Goal: Task Accomplishment & Management: Use online tool/utility

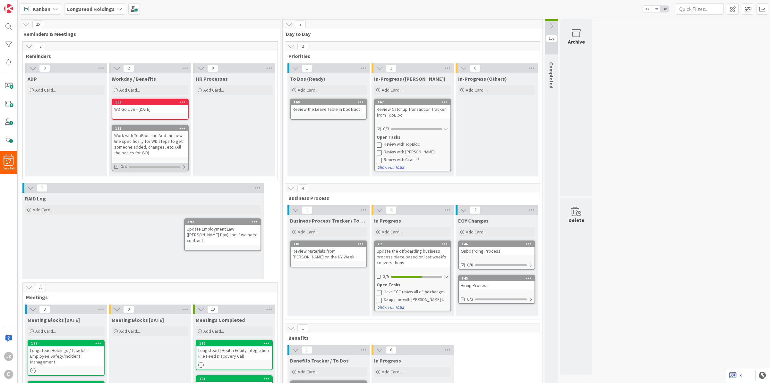
click at [182, 164] on div at bounding box center [184, 166] width 4 height 5
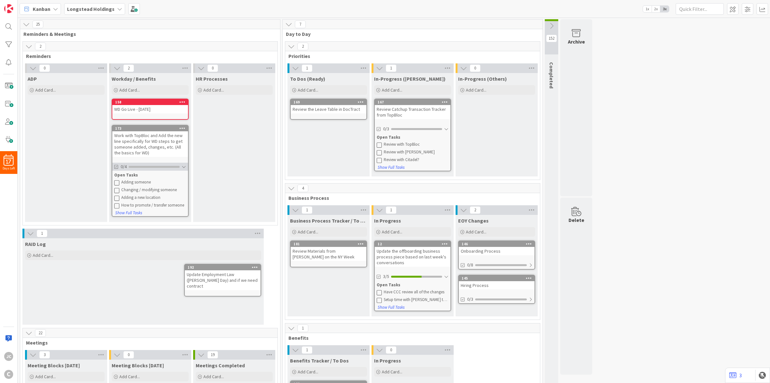
click at [182, 164] on div at bounding box center [183, 166] width 4 height 5
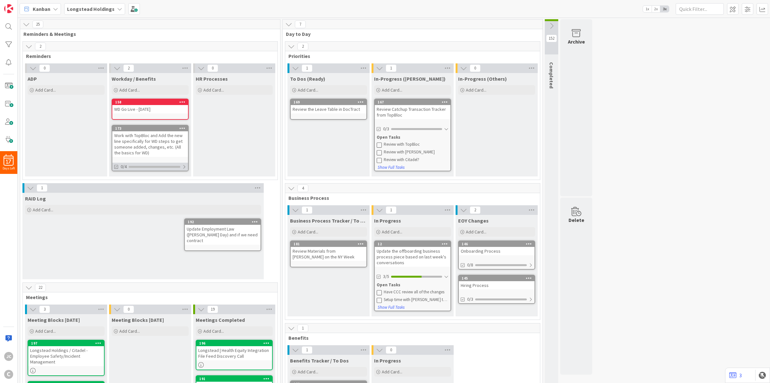
scroll to position [160, 0]
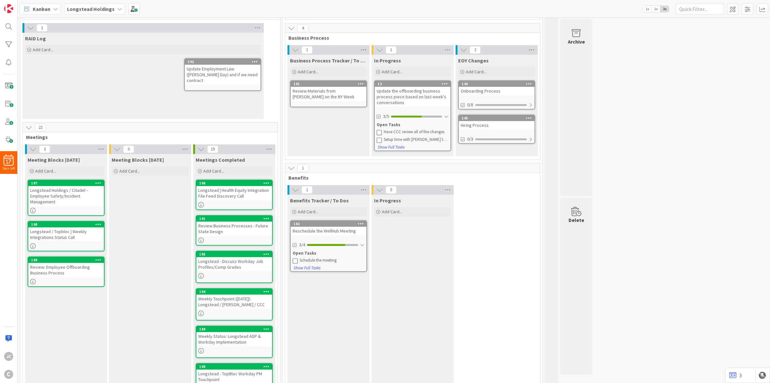
click at [204, 150] on icon at bounding box center [201, 149] width 7 height 7
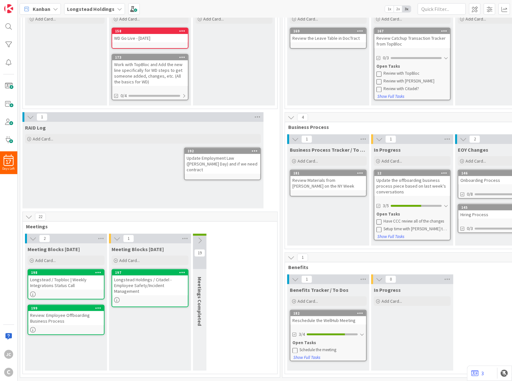
scroll to position [0, 0]
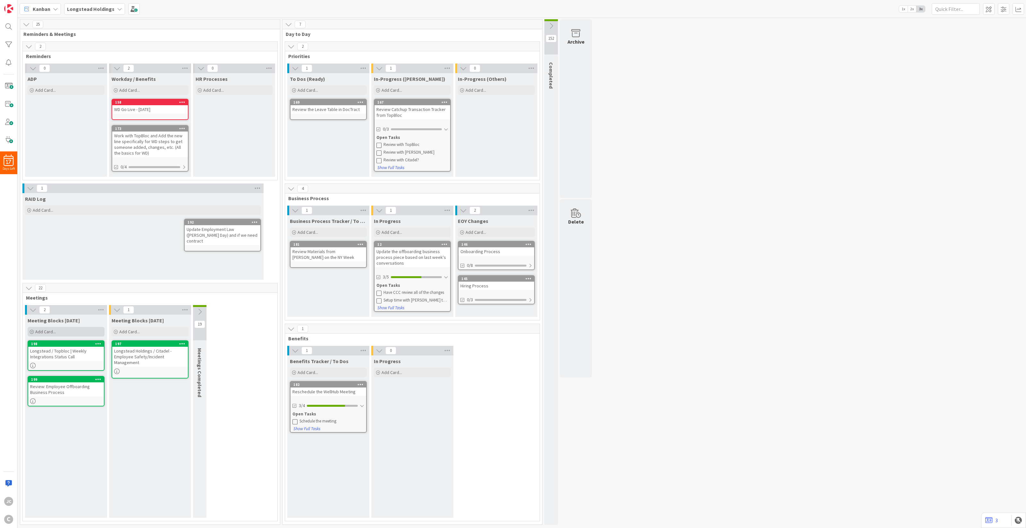
click at [85, 331] on div "Add Card..." at bounding box center [66, 332] width 77 height 10
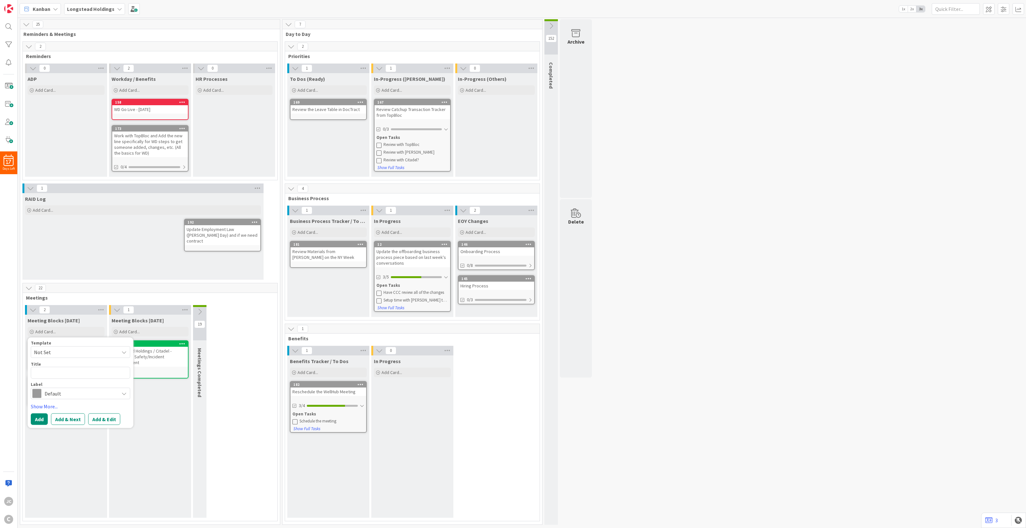
click at [95, 352] on span "Not Set" at bounding box center [74, 352] width 80 height 8
click at [79, 379] on span "Meetings" at bounding box center [86, 379] width 92 height 8
type textarea "x"
type textarea "Meetings"
click at [91, 367] on textarea "Meetings" at bounding box center [80, 373] width 99 height 12
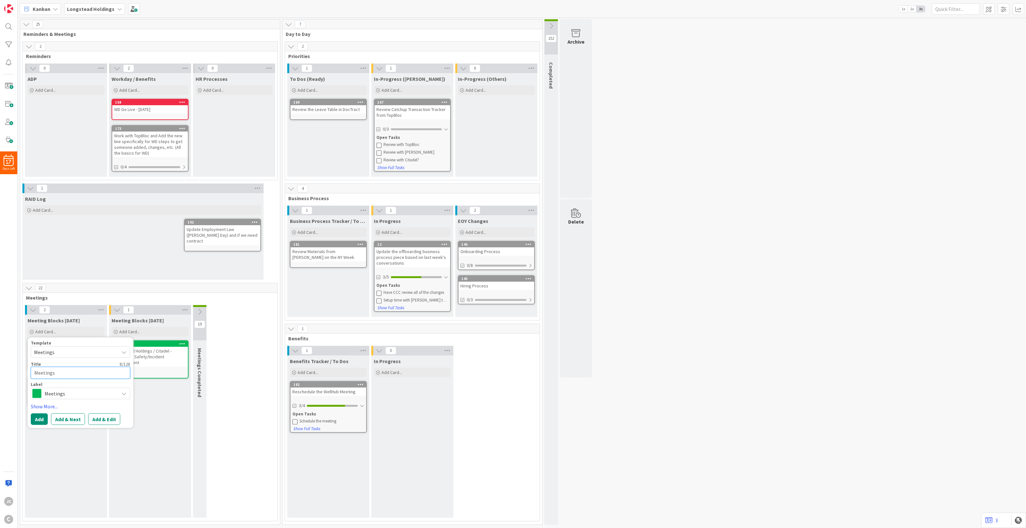
click at [91, 367] on textarea "Meetings" at bounding box center [80, 373] width 99 height 12
click at [63, 371] on textarea "Meetings" at bounding box center [80, 373] width 99 height 12
click at [81, 371] on textarea "Meetings" at bounding box center [80, 373] width 99 height 12
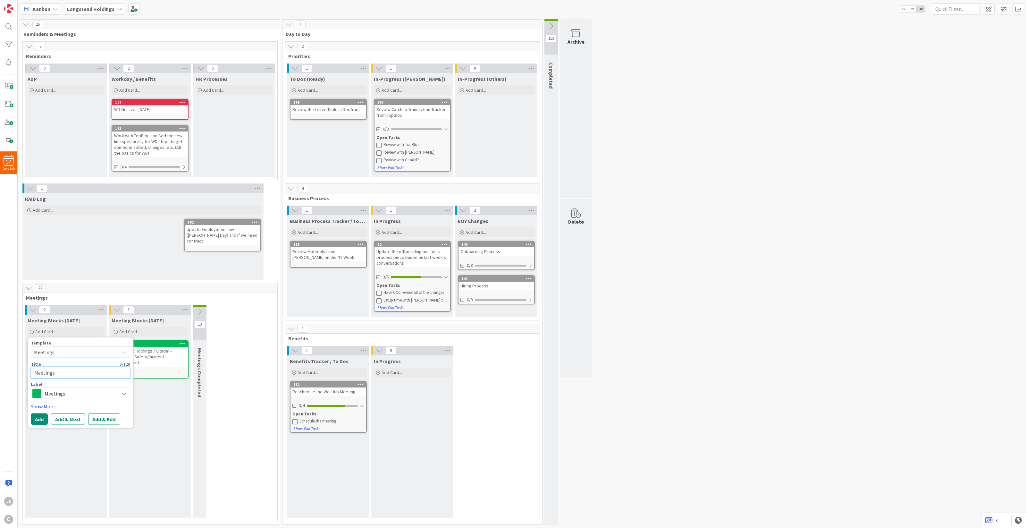
click at [81, 371] on textarea "Meetings" at bounding box center [80, 373] width 99 height 12
paste textarea "Longstead Historical Data"
type textarea "x"
type textarea "Longstead Historical Data"
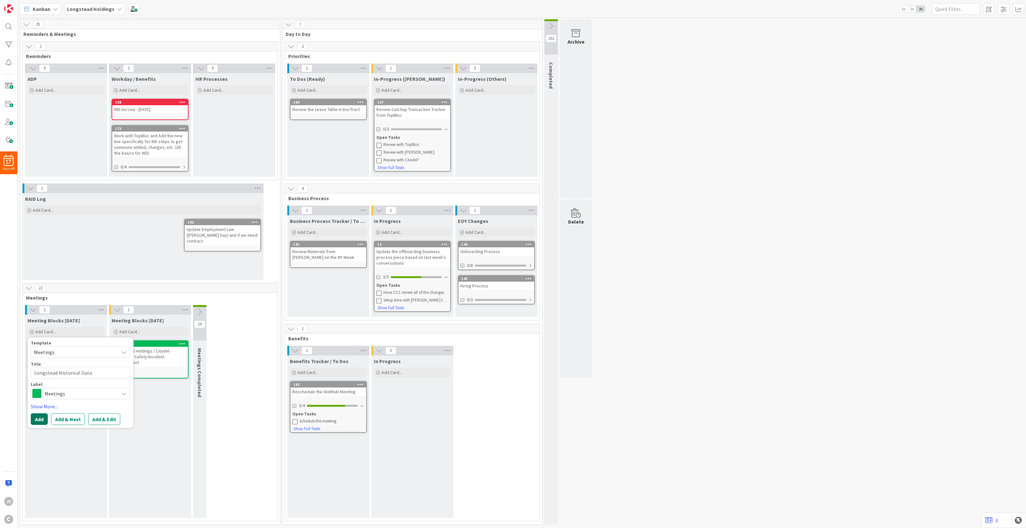
click at [34, 415] on button "Add" at bounding box center [39, 419] width 17 height 12
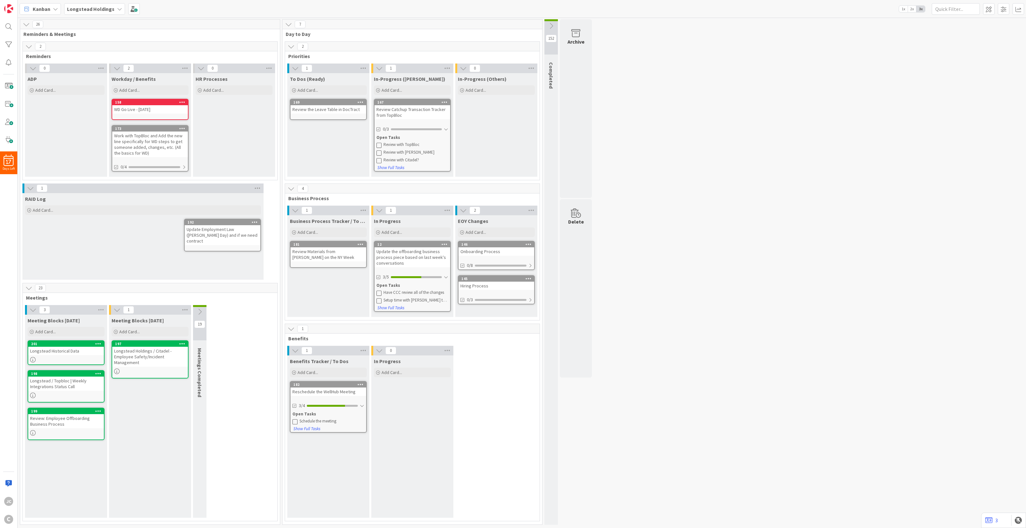
click at [79, 353] on div "Longstead Historical Data" at bounding box center [66, 351] width 76 height 8
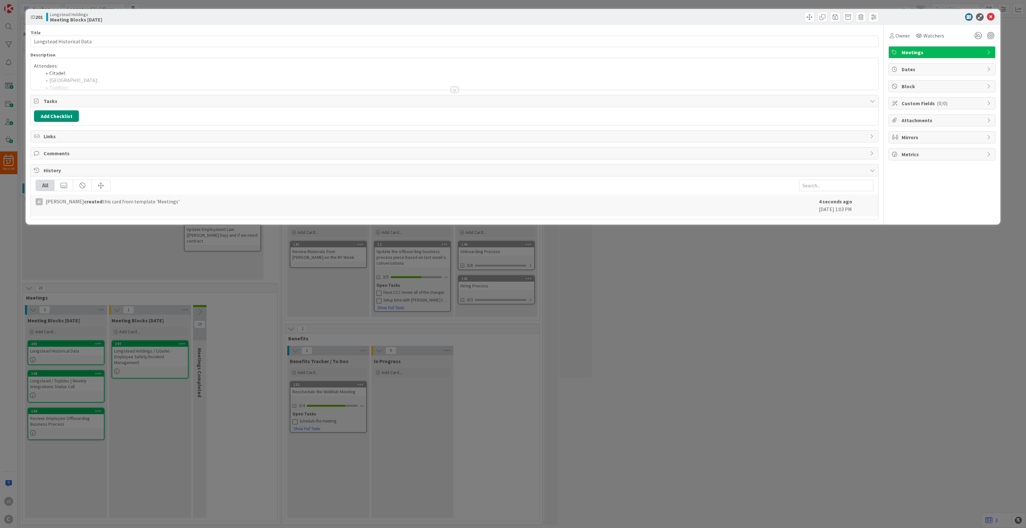
click at [122, 75] on div at bounding box center [454, 81] width 847 height 16
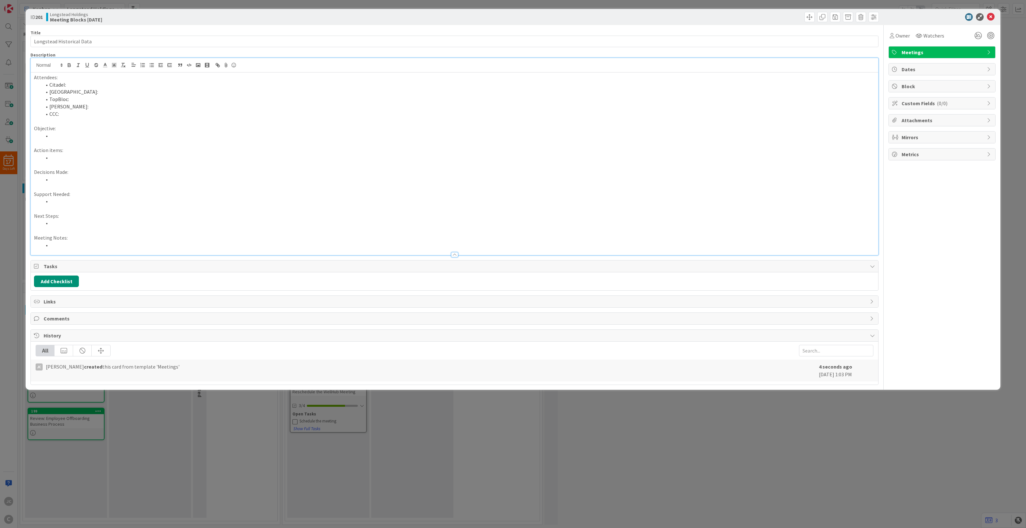
click at [122, 89] on li "[GEOGRAPHIC_DATA]:" at bounding box center [458, 91] width 833 height 7
click at [123, 100] on li "TopBloc:" at bounding box center [458, 99] width 833 height 7
click at [98, 155] on li at bounding box center [458, 157] width 833 height 7
click at [208, 159] on li "Get in contact with [PERSON_NAME]" at bounding box center [458, 157] width 833 height 7
click at [171, 177] on li "TB to continue to build it out without" at bounding box center [458, 179] width 833 height 7
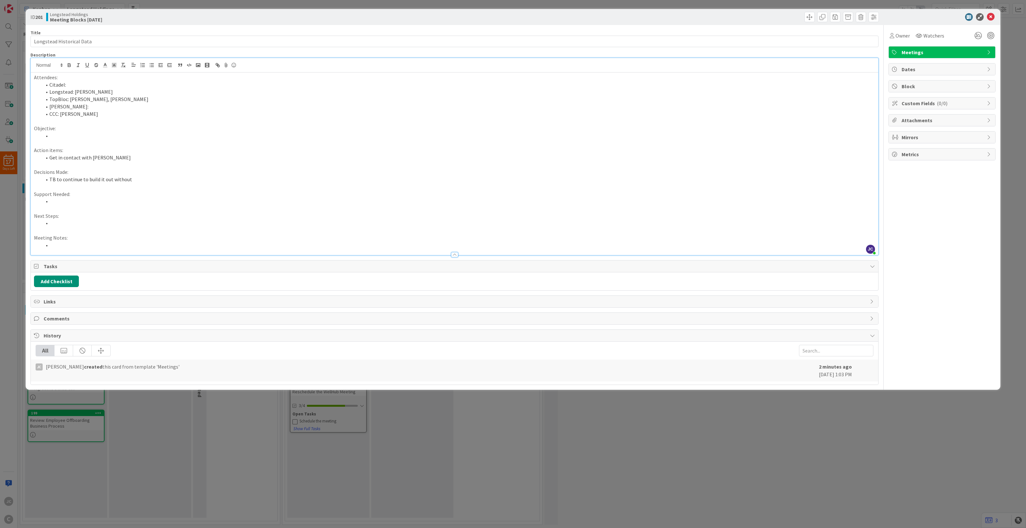
click at [150, 156] on li "Get in contact with [PERSON_NAME]" at bounding box center [458, 157] width 833 height 7
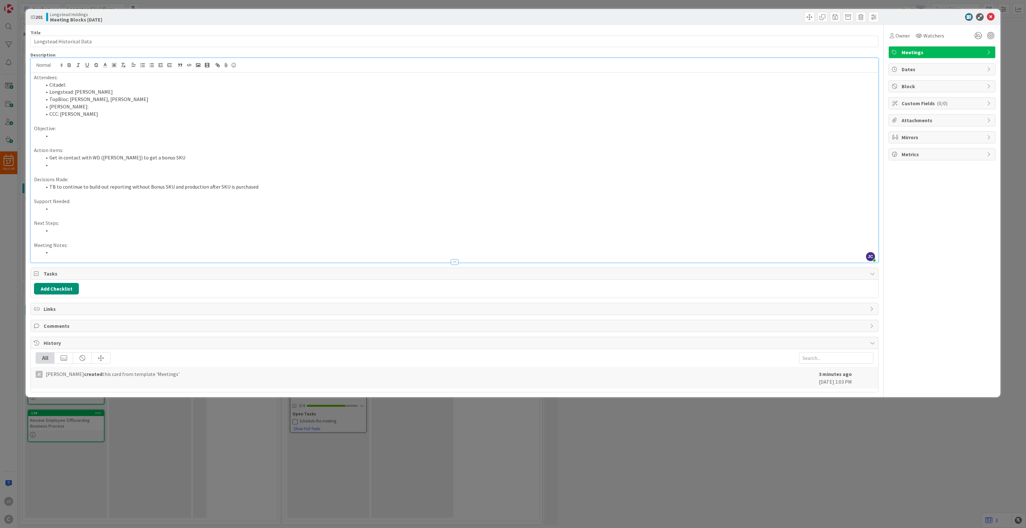
click at [122, 252] on li at bounding box center [458, 252] width 833 height 7
click at [340, 251] on li "[PERSON_NAME] look at it 3 times at year in preparation for her conversation wi…" at bounding box center [458, 252] width 833 height 7
click at [290, 162] on li at bounding box center [458, 164] width 833 height 7
click at [192, 196] on p at bounding box center [454, 193] width 841 height 7
click at [213, 174] on p at bounding box center [454, 171] width 841 height 7
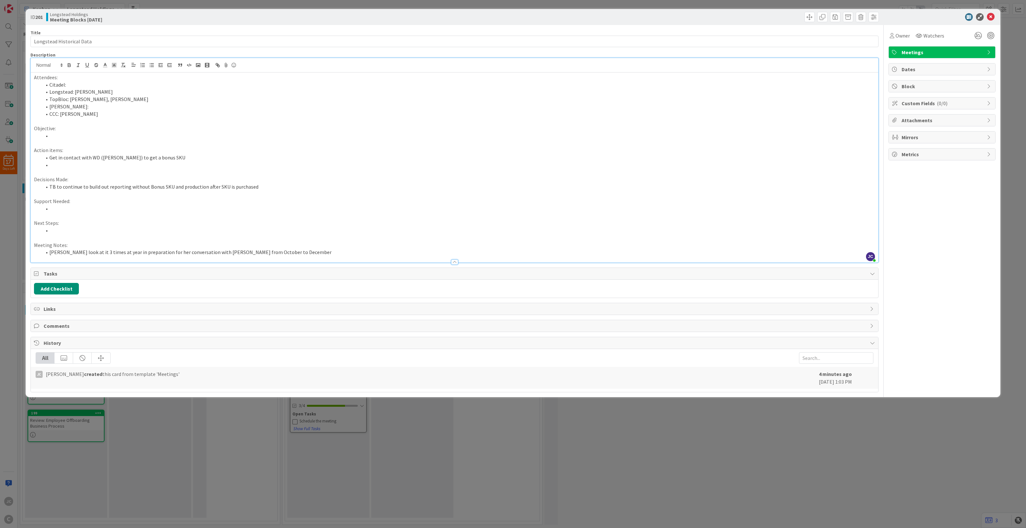
click at [241, 158] on li "Get in contact with WD ([PERSON_NAME]) to get a bonus SKU" at bounding box center [458, 157] width 833 height 7
click at [241, 164] on li at bounding box center [458, 164] width 833 height 7
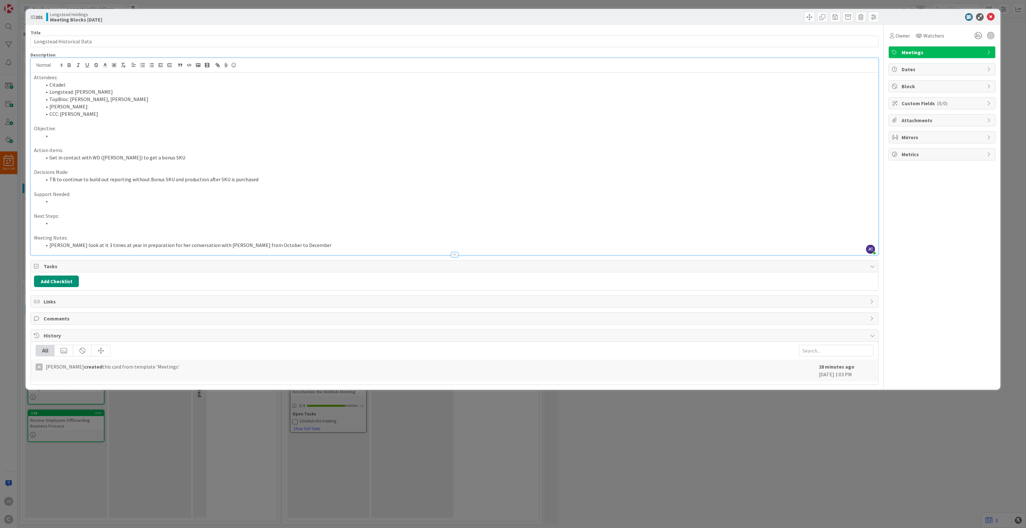
click at [206, 449] on div "ID 201 Longstead Holdings Meeting Blocks [DATE] Title 26 / 128 Longstead Histor…" at bounding box center [513, 264] width 1026 height 528
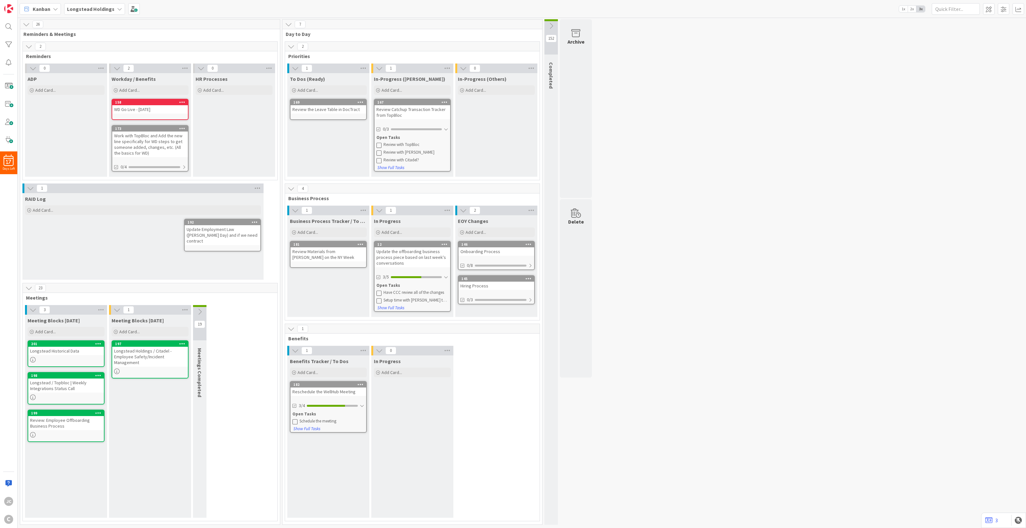
click at [54, 351] on div "Longstead Historical Data" at bounding box center [66, 351] width 76 height 8
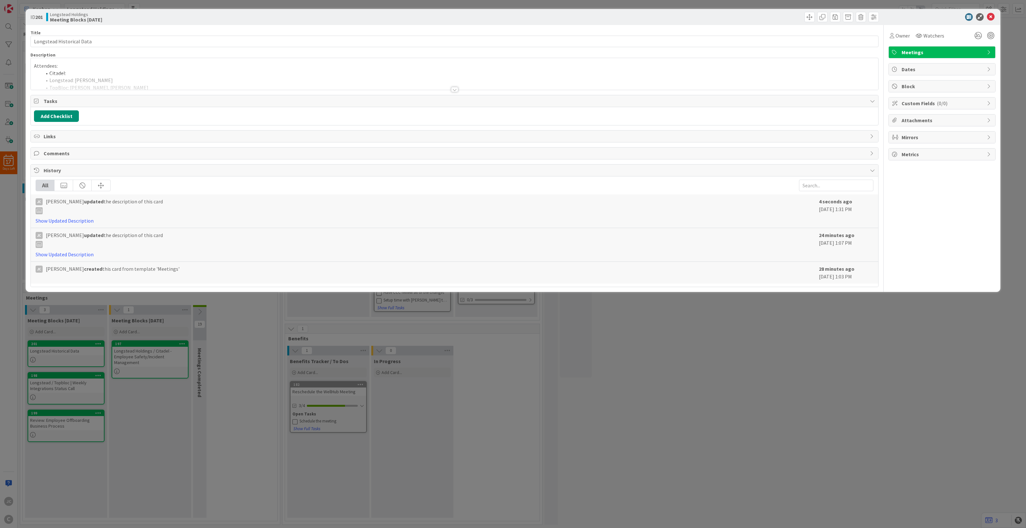
click at [145, 78] on div at bounding box center [454, 81] width 847 height 16
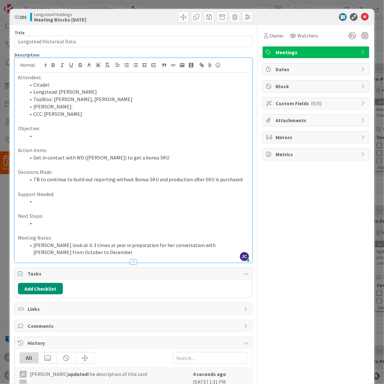
click at [111, 206] on p at bounding box center [133, 208] width 231 height 7
click at [109, 195] on p "Support Needed:" at bounding box center [133, 193] width 231 height 7
click at [170, 188] on p at bounding box center [133, 186] width 231 height 7
click at [185, 179] on li "TB to continue to build out reporting without Bonus SKU and production after SK…" at bounding box center [137, 179] width 223 height 7
click at [183, 164] on p at bounding box center [133, 164] width 231 height 7
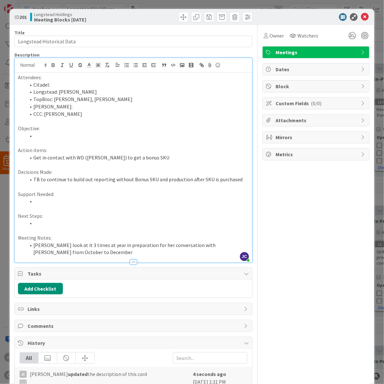
click at [188, 157] on li "Get in contact with WD ([PERSON_NAME]) to get a bonus SKU" at bounding box center [137, 157] width 223 height 7
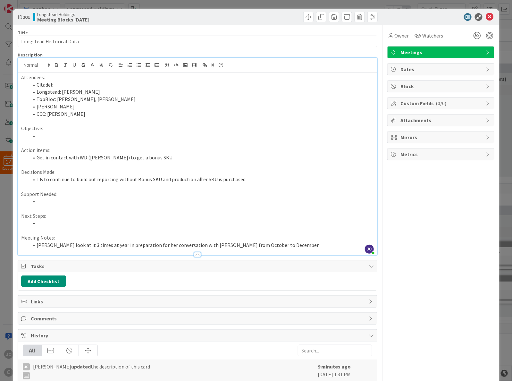
click at [6, 178] on div "ID 201 Longstead Holdings Meeting Blocks [DATE] Title 26 / 128 Longstead Histor…" at bounding box center [256, 190] width 512 height 381
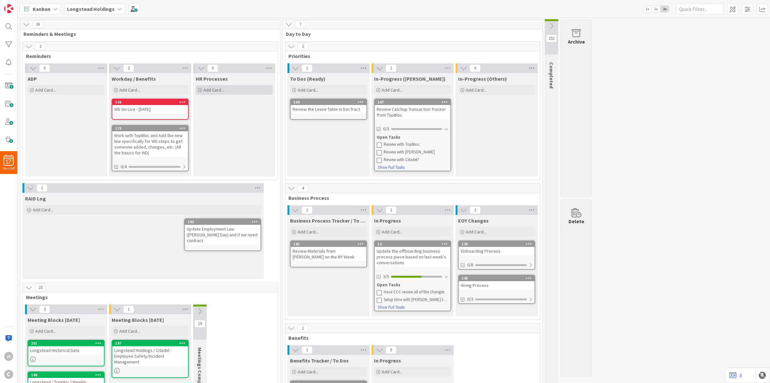
click at [220, 92] on span "Add Card..." at bounding box center [213, 90] width 21 height 6
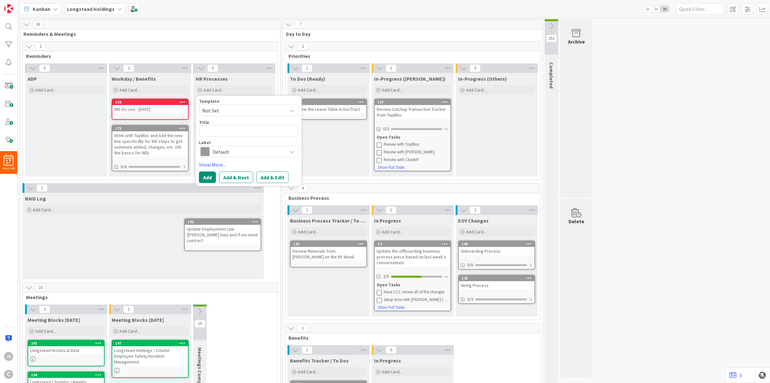
type textarea "x"
type textarea "M"
type textarea "x"
type textarea "Me"
type textarea "x"
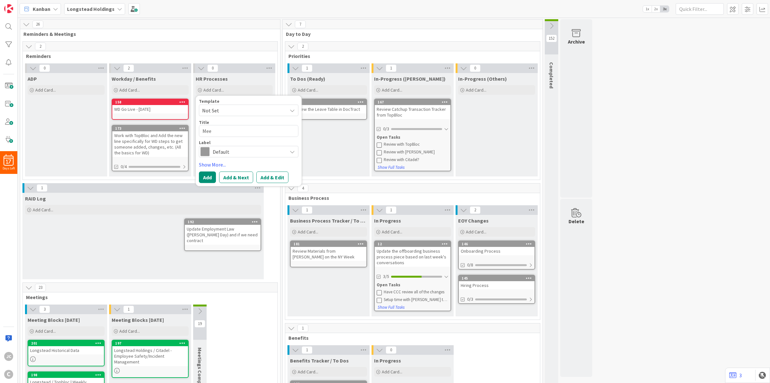
type textarea "Meet"
type textarea "x"
type textarea "Meeti"
type textarea "x"
type textarea "Meetin"
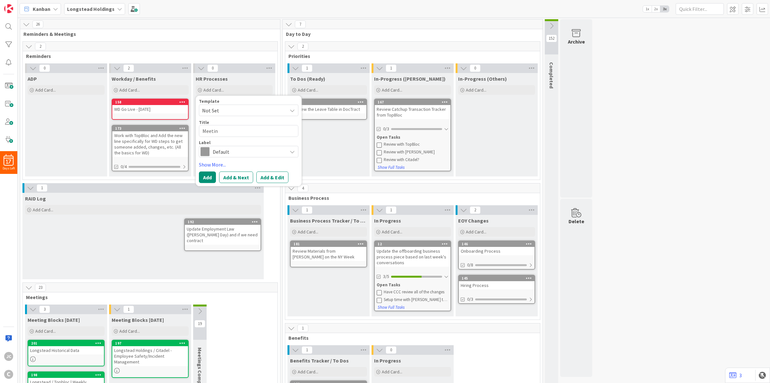
type textarea "x"
type textarea "Meeting"
type textarea "x"
type textarea "Meeting"
type textarea "x"
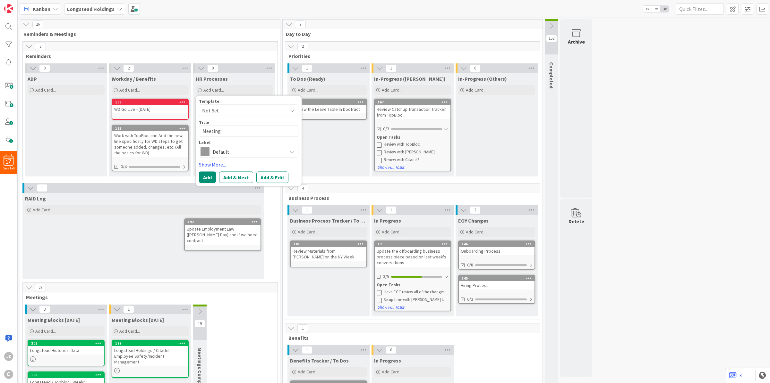
type textarea "Meeting w"
type textarea "x"
type textarea "Meeting wi"
type textarea "x"
type textarea "Meeting wit"
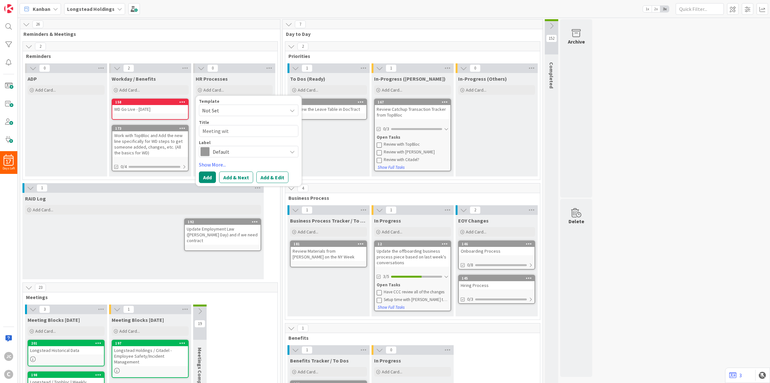
type textarea "x"
type textarea "Meeting with"
type textarea "x"
type textarea "Meeting with"
type textarea "x"
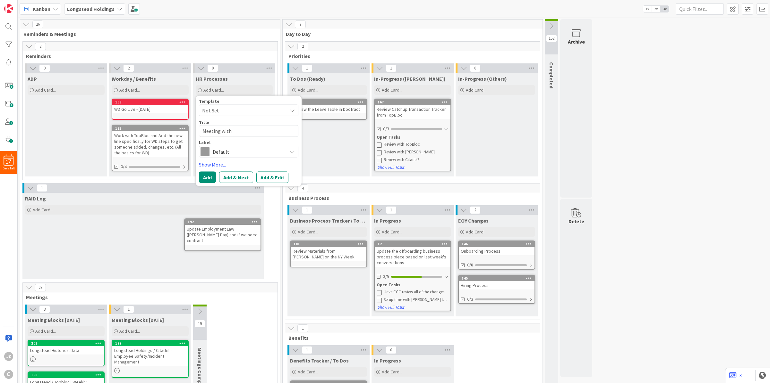
type textarea "Meeting with M"
type textarea "x"
type textarea "Meeting with [PERSON_NAME]"
type textarea "x"
type textarea "Meeting with Mar"
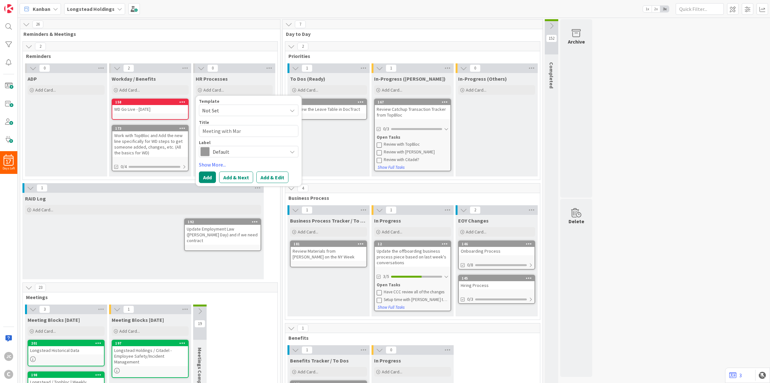
type textarea "x"
type textarea "Meeting with [PERSON_NAME]"
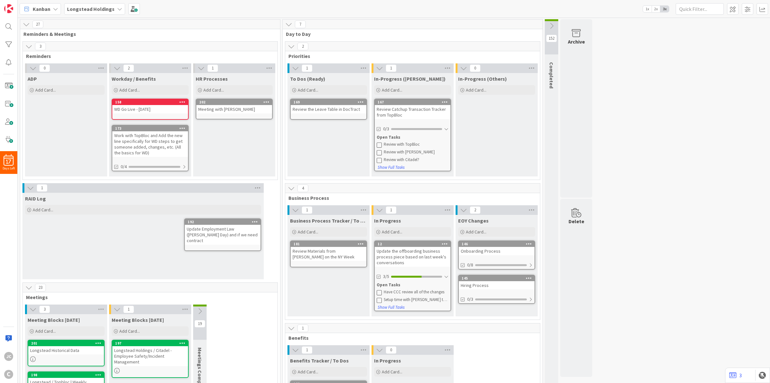
click at [223, 111] on div "Meeting with [PERSON_NAME]" at bounding box center [234, 109] width 76 height 8
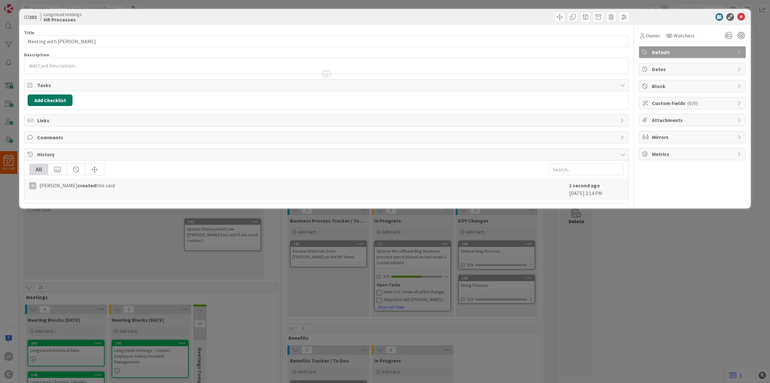
click at [51, 103] on button "Add Checklist" at bounding box center [50, 101] width 45 height 12
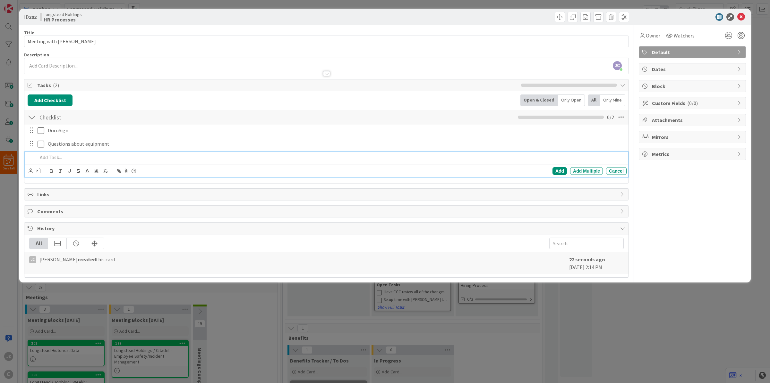
drag, startPoint x: 112, startPoint y: 112, endPoint x: 112, endPoint y: 120, distance: 8.0
click at [112, 112] on div "Checklist Checklist Name 9 / 64 Checklist 0 / 2" at bounding box center [326, 117] width 604 height 15
click at [117, 150] on div "Questions about equipment" at bounding box center [335, 144] width 581 height 11
